Goal: Task Accomplishment & Management: Manage account settings

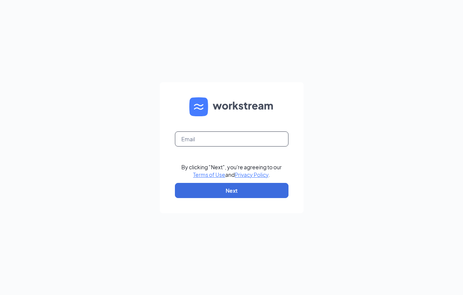
click at [251, 138] on input "text" at bounding box center [232, 138] width 114 height 15
type input "[PERSON_NAME][EMAIL_ADDRESS][DOMAIN_NAME]"
click at [244, 199] on form "[PERSON_NAME][EMAIL_ADDRESS][DOMAIN_NAME] By clicking "Next", you're agreeing t…" at bounding box center [232, 147] width 144 height 131
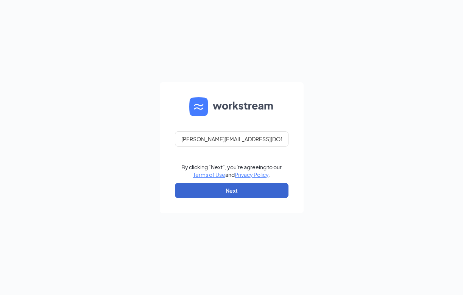
click at [240, 187] on button "Next" at bounding box center [232, 190] width 114 height 15
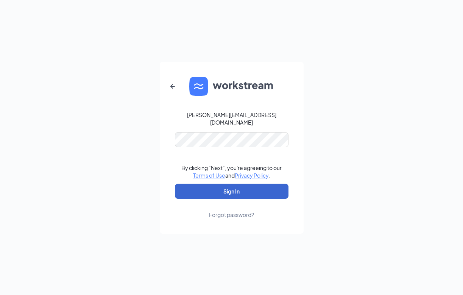
click at [231, 187] on button "Sign In" at bounding box center [232, 191] width 114 height 15
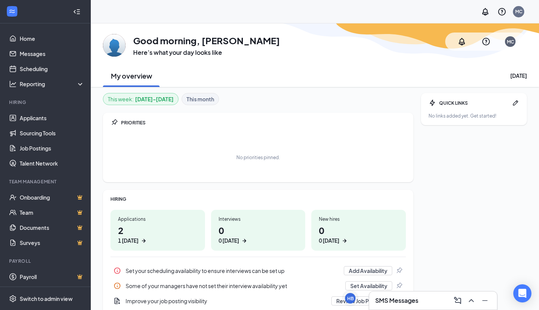
click at [391, 294] on h3 "SMS Messages" at bounding box center [396, 301] width 43 height 8
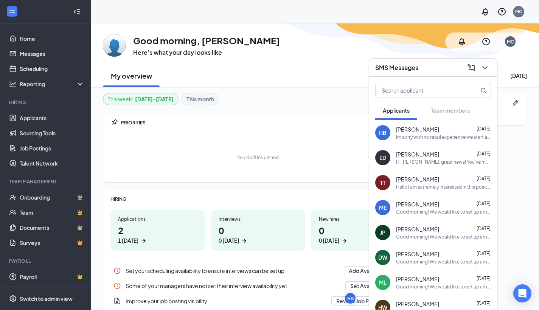
click at [427, 137] on div "Im sorry with no retail experience we start at 12$. We can review pay after the…" at bounding box center [443, 137] width 95 height 6
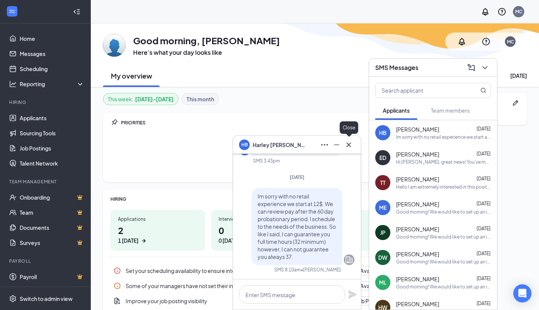
click at [349, 143] on icon "Cross" at bounding box center [348, 144] width 9 height 9
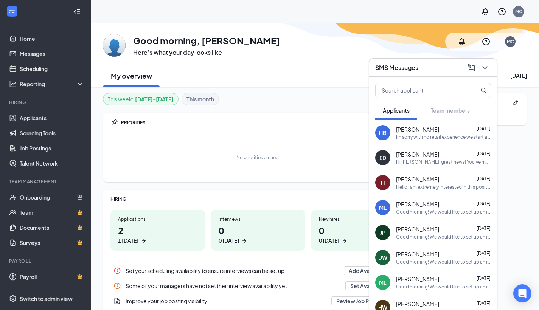
click at [437, 65] on div "SMS Messages" at bounding box center [433, 68] width 116 height 12
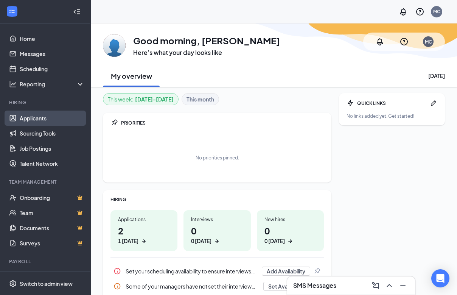
click at [37, 119] on link "Applicants" at bounding box center [52, 118] width 65 height 15
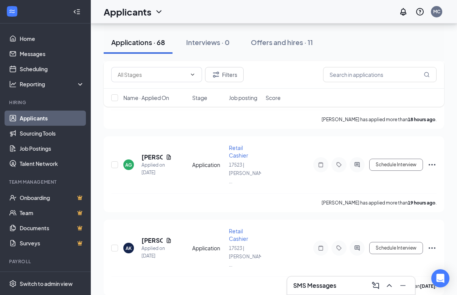
scroll to position [131, 0]
